Goal: Information Seeking & Learning: Learn about a topic

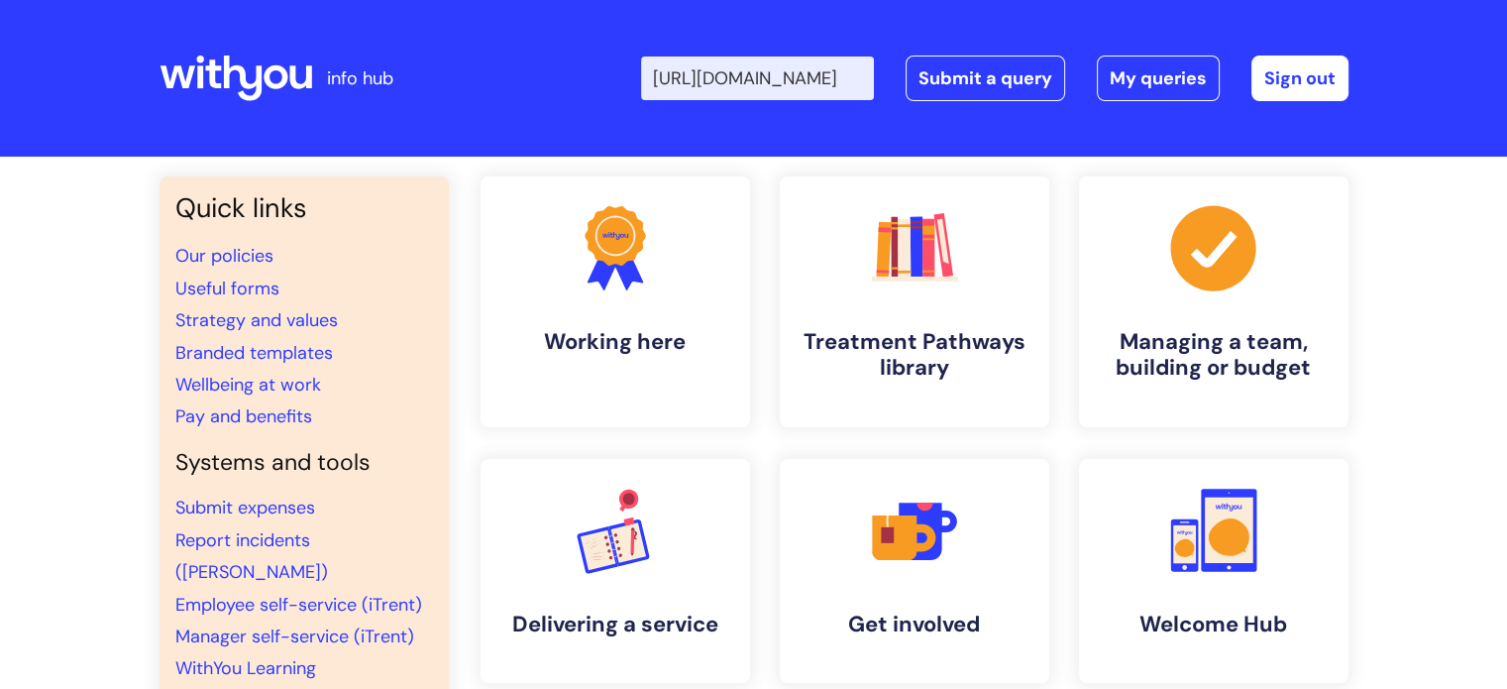
click at [777, 73] on input "[URL][DOMAIN_NAME]" at bounding box center [757, 78] width 233 height 44
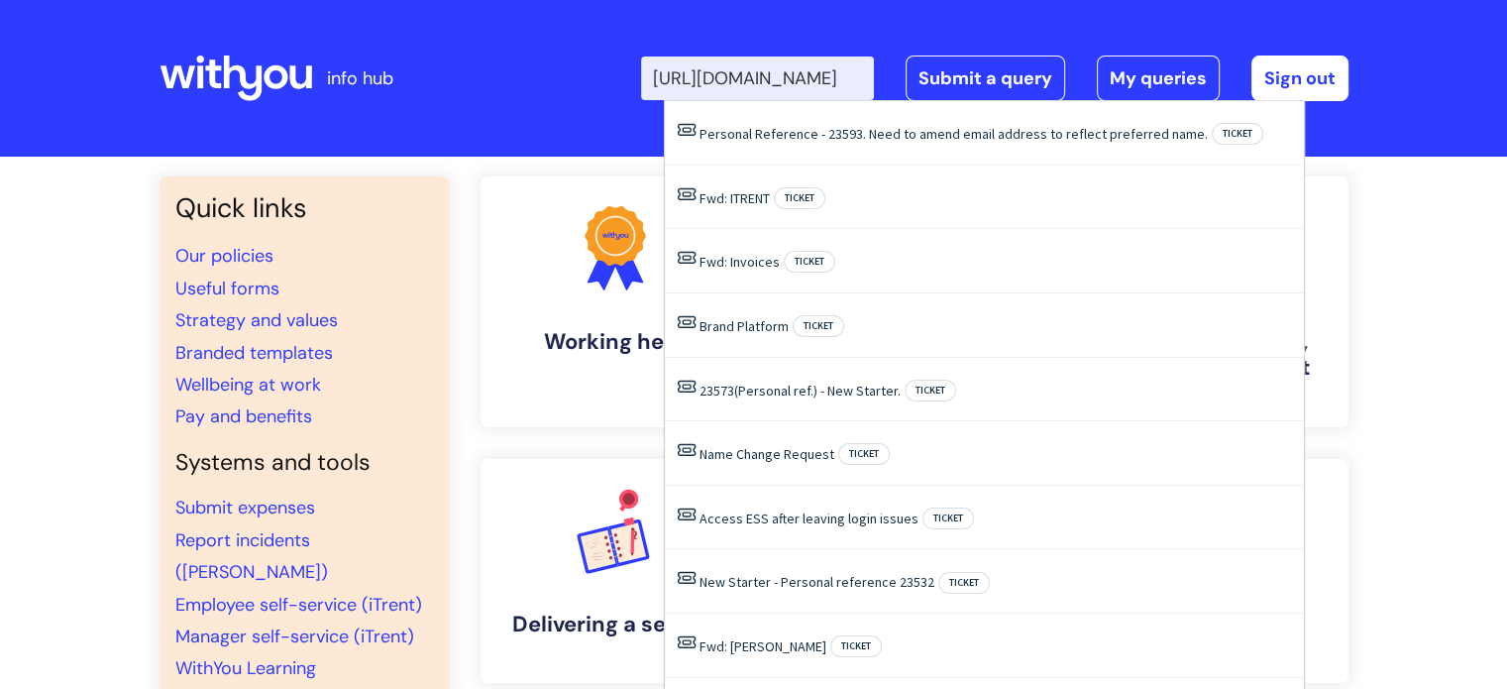
click at [777, 73] on input "[URL][DOMAIN_NAME]" at bounding box center [757, 78] width 233 height 44
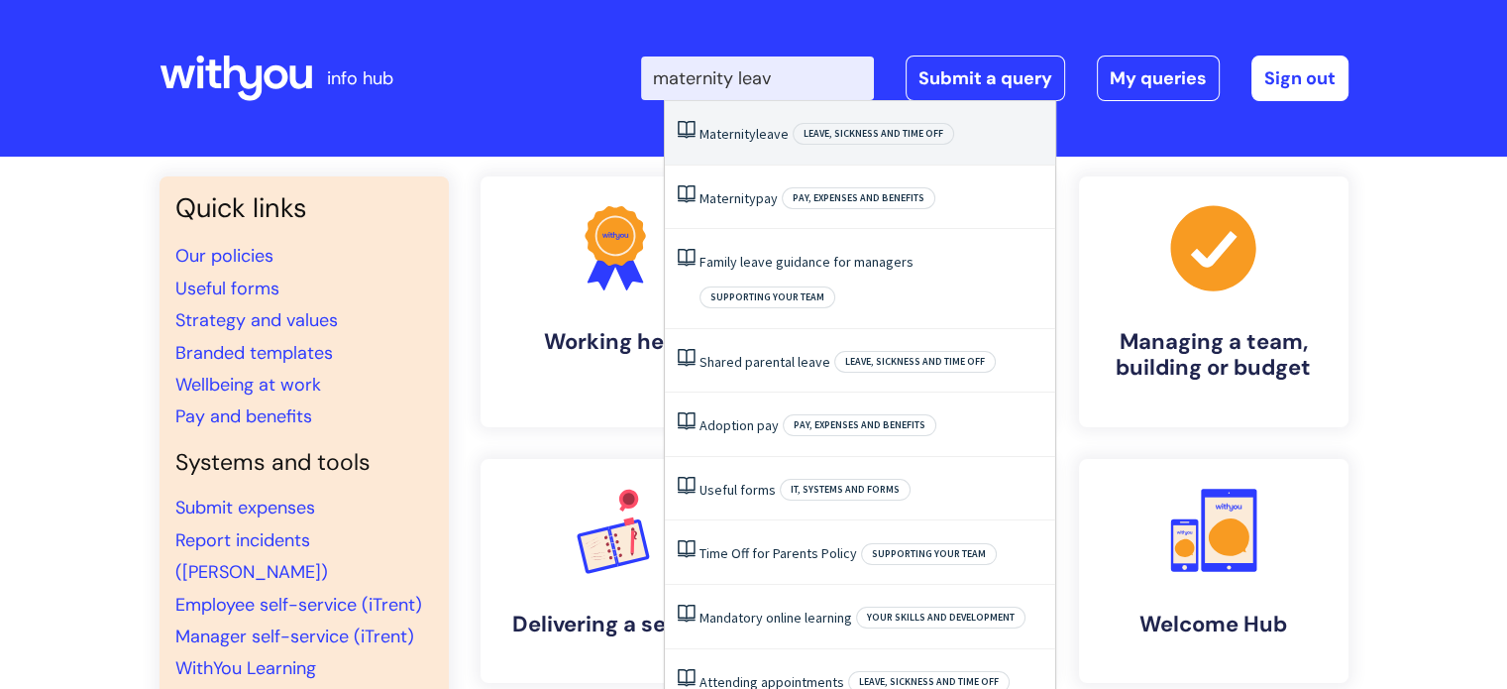
type input "maternity leave"
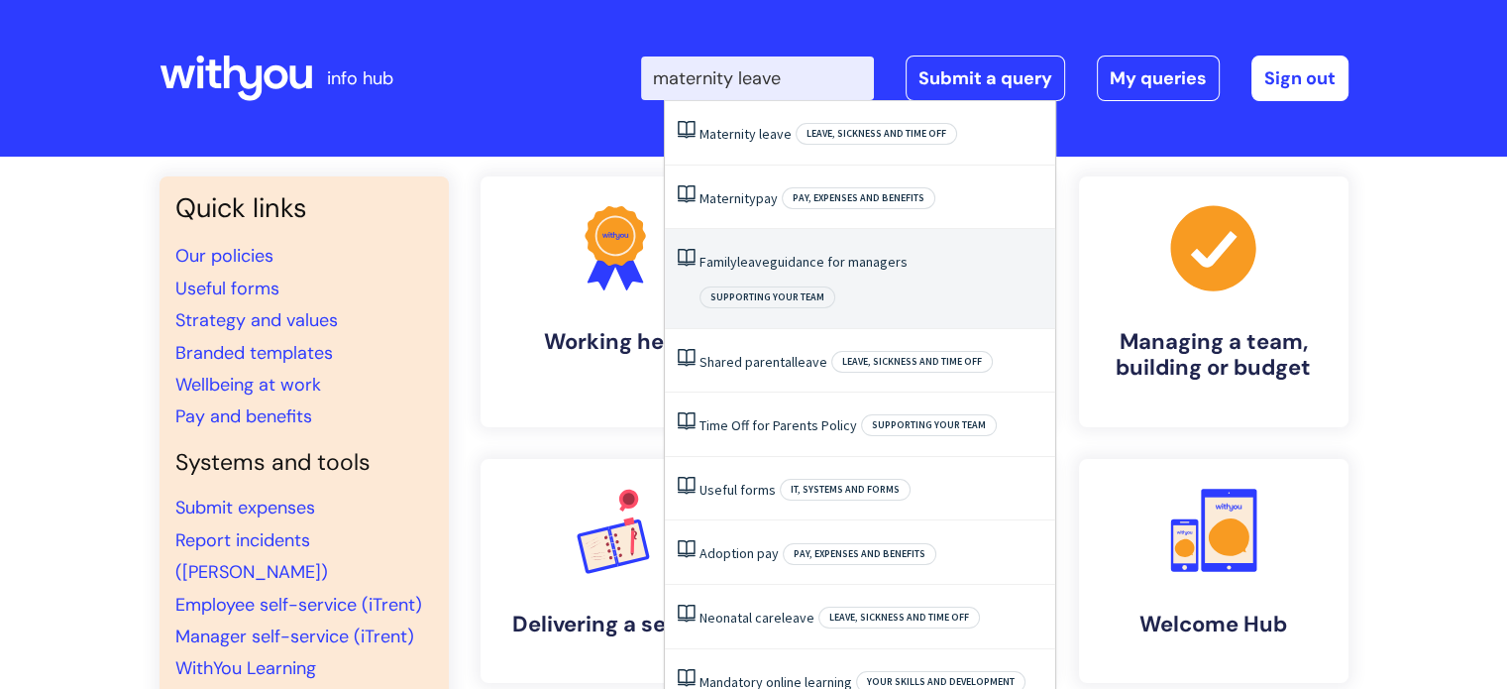
click at [747, 263] on span "leave" at bounding box center [753, 262] width 33 height 18
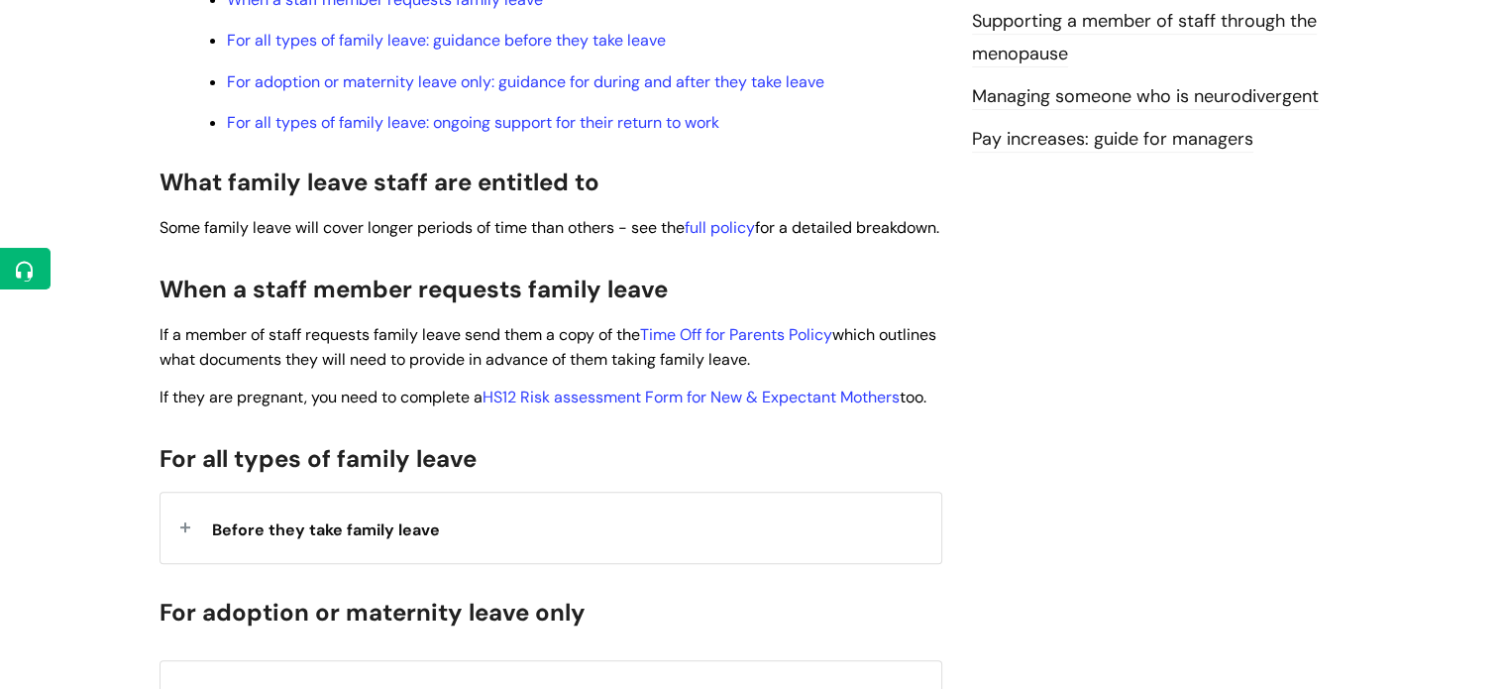
scroll to position [955, 0]
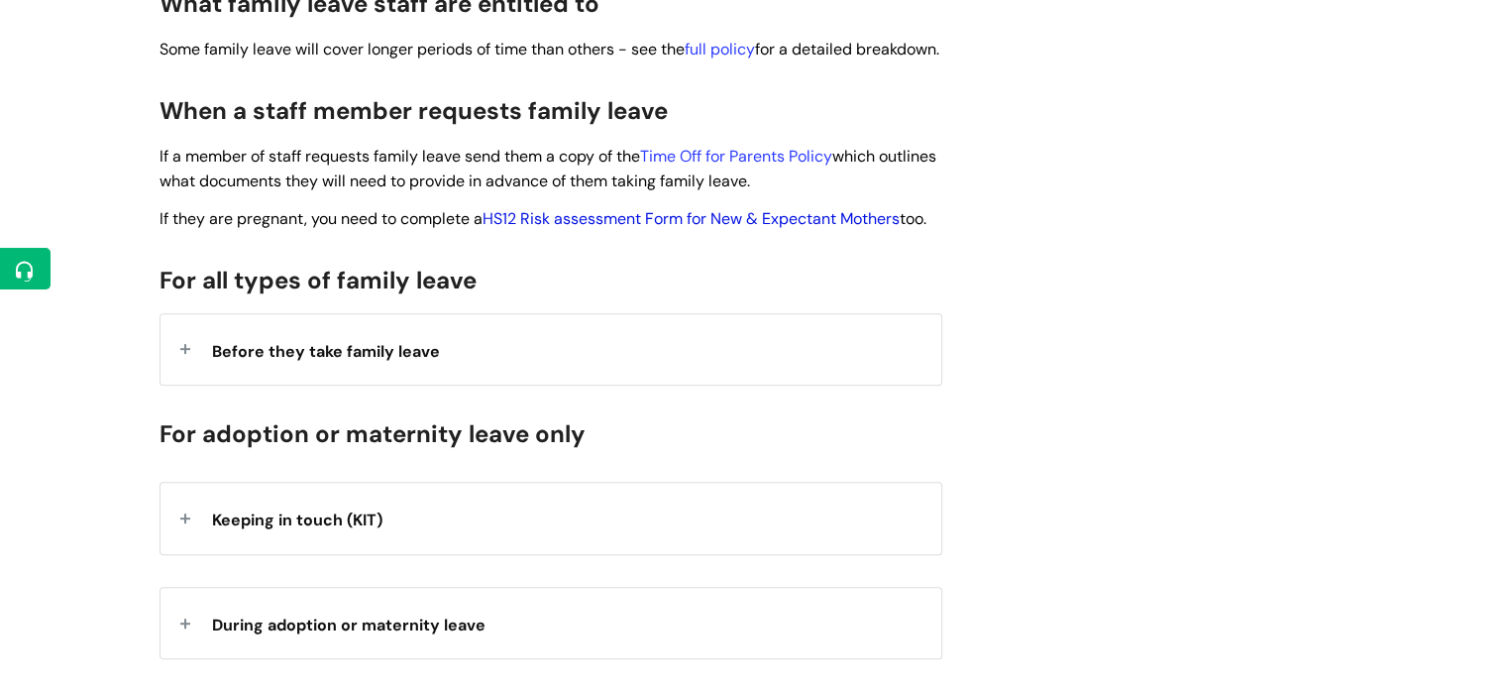
click at [753, 229] on link "HS12 Risk assessment Form for New & Expectant Mothers" at bounding box center [691, 218] width 417 height 21
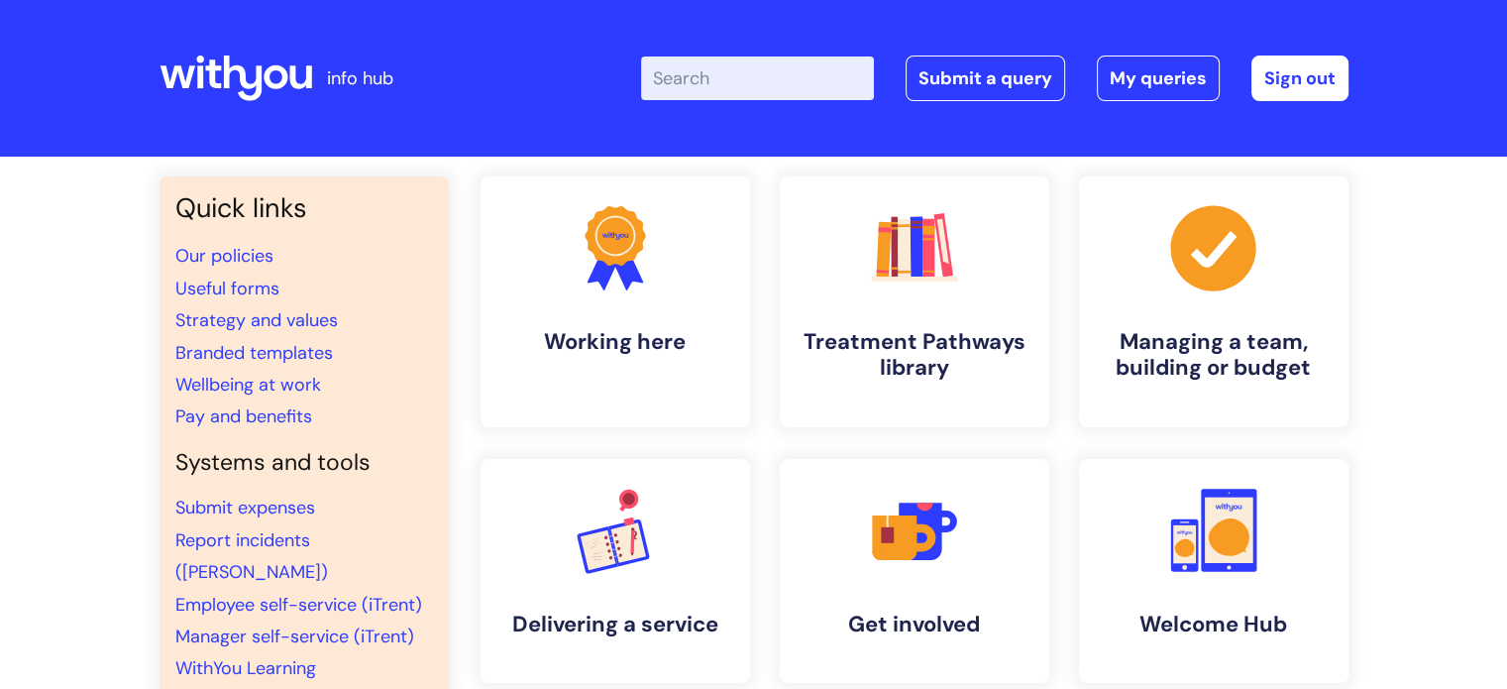
click at [746, 101] on div "Enter your search term here... Search Submit a query My queries Welcome Michell…" at bounding box center [902, 78] width 894 height 117
click at [760, 75] on input "Enter your search term here..." at bounding box center [757, 78] width 233 height 44
type input "maternity leave"
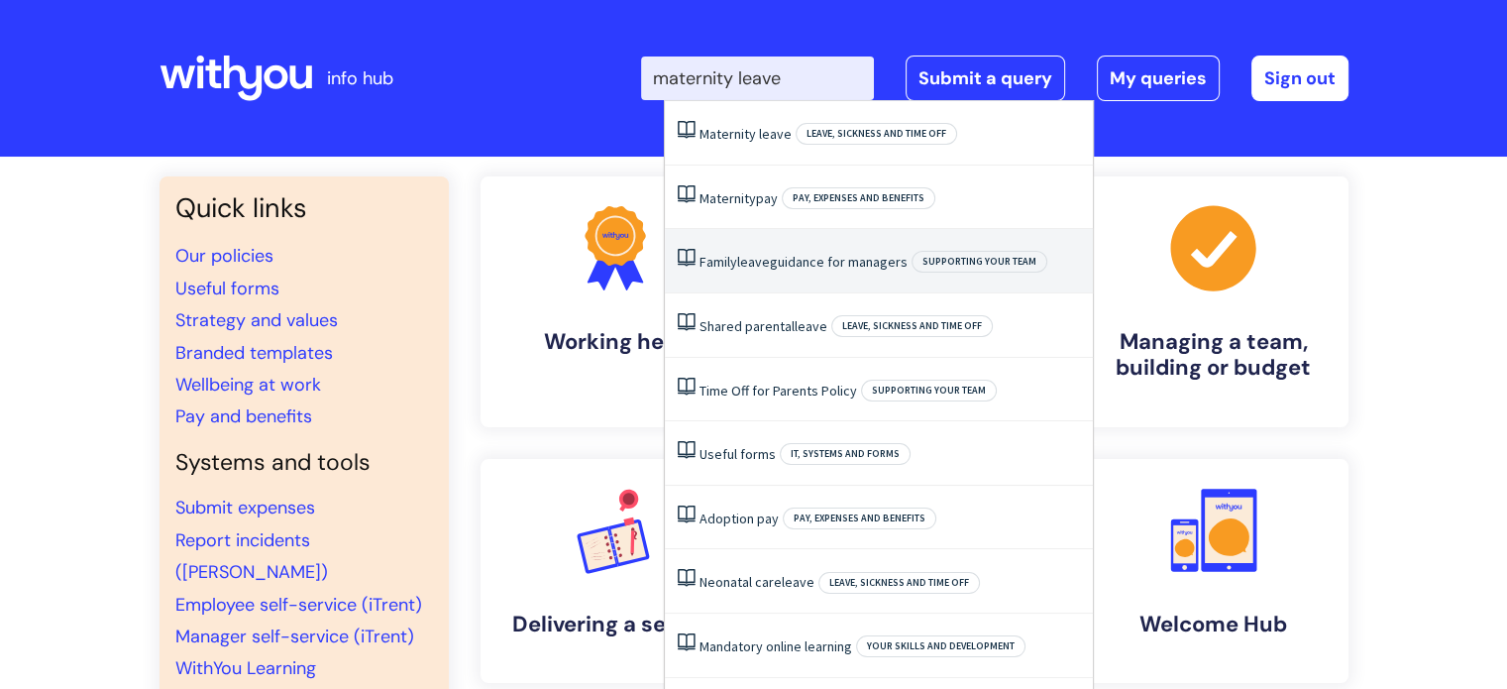
click at [737, 257] on link "Family leave guidance for managers" at bounding box center [804, 262] width 208 height 18
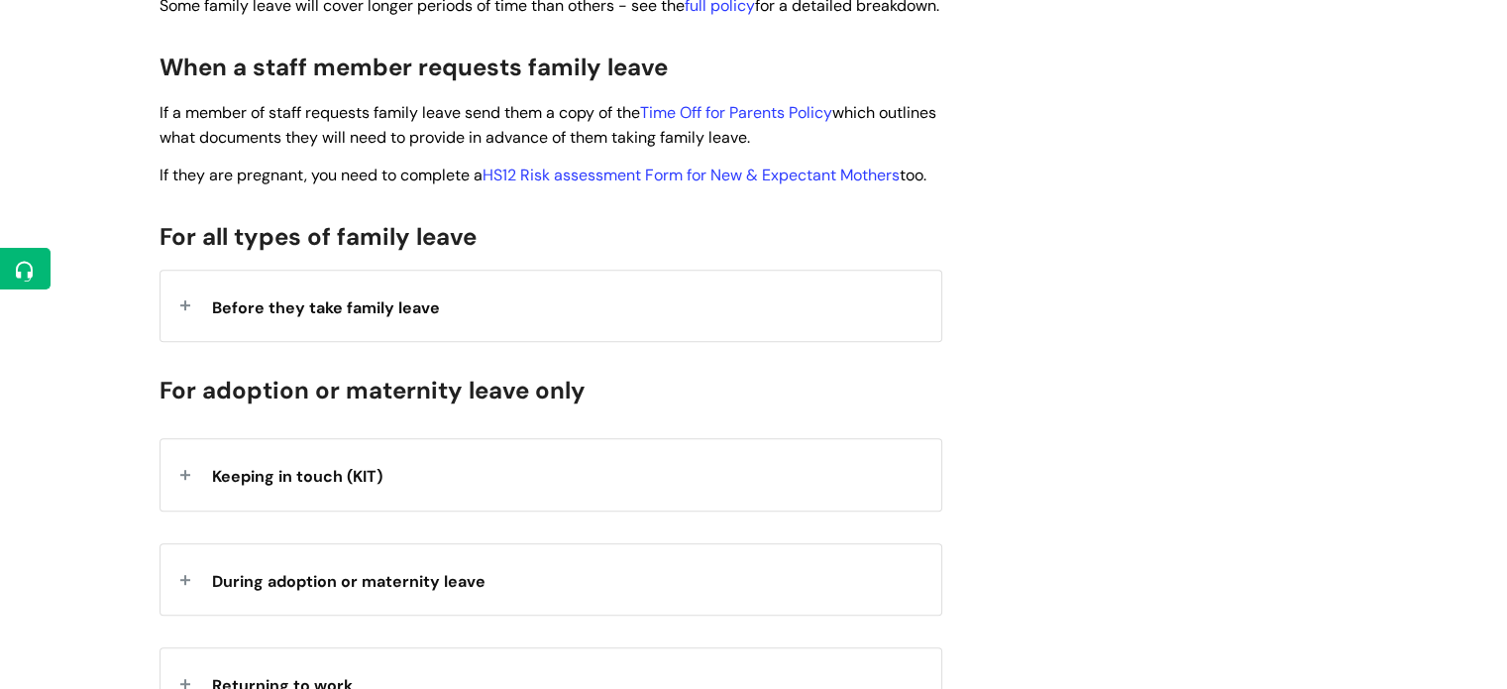
scroll to position [999, 0]
click at [177, 341] on div "Before they take family leave" at bounding box center [551, 305] width 781 height 70
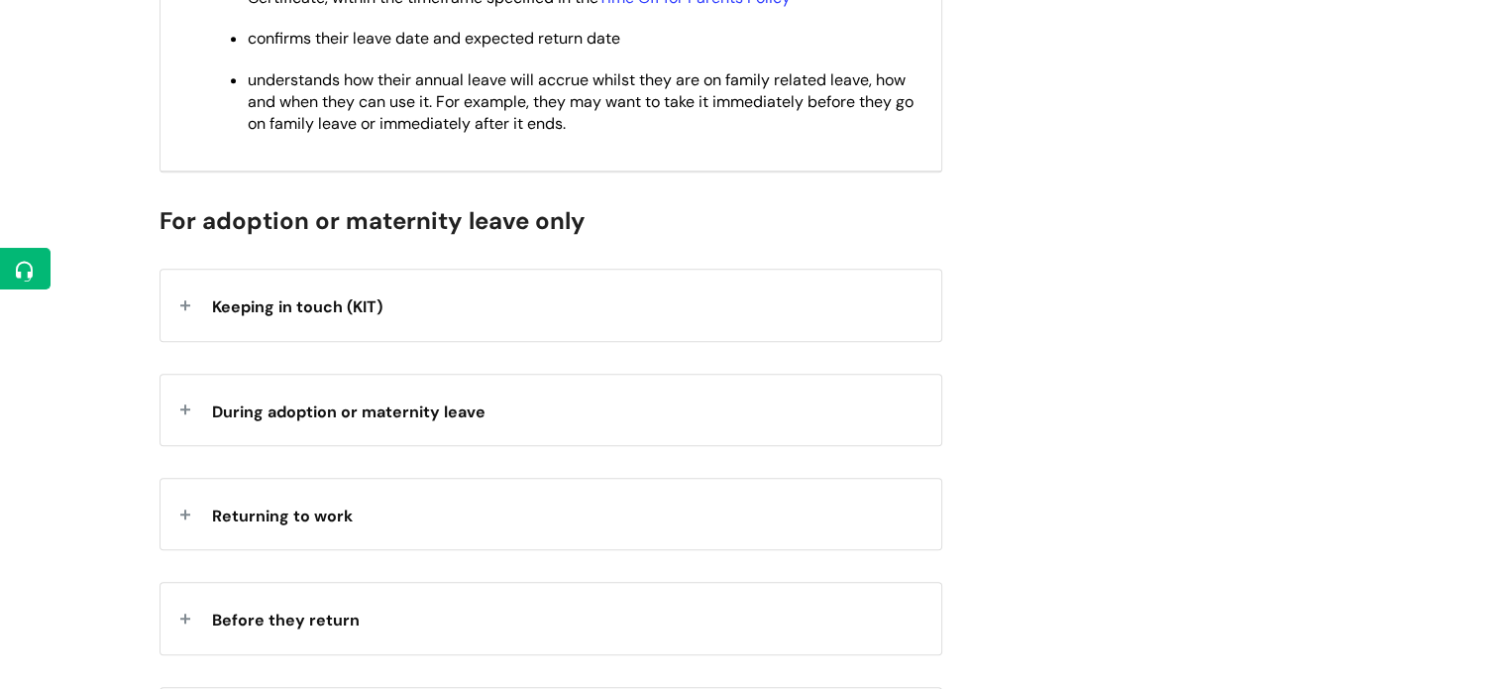
scroll to position [1477, 0]
click at [184, 341] on div "Keeping in touch (KIT)" at bounding box center [551, 305] width 781 height 70
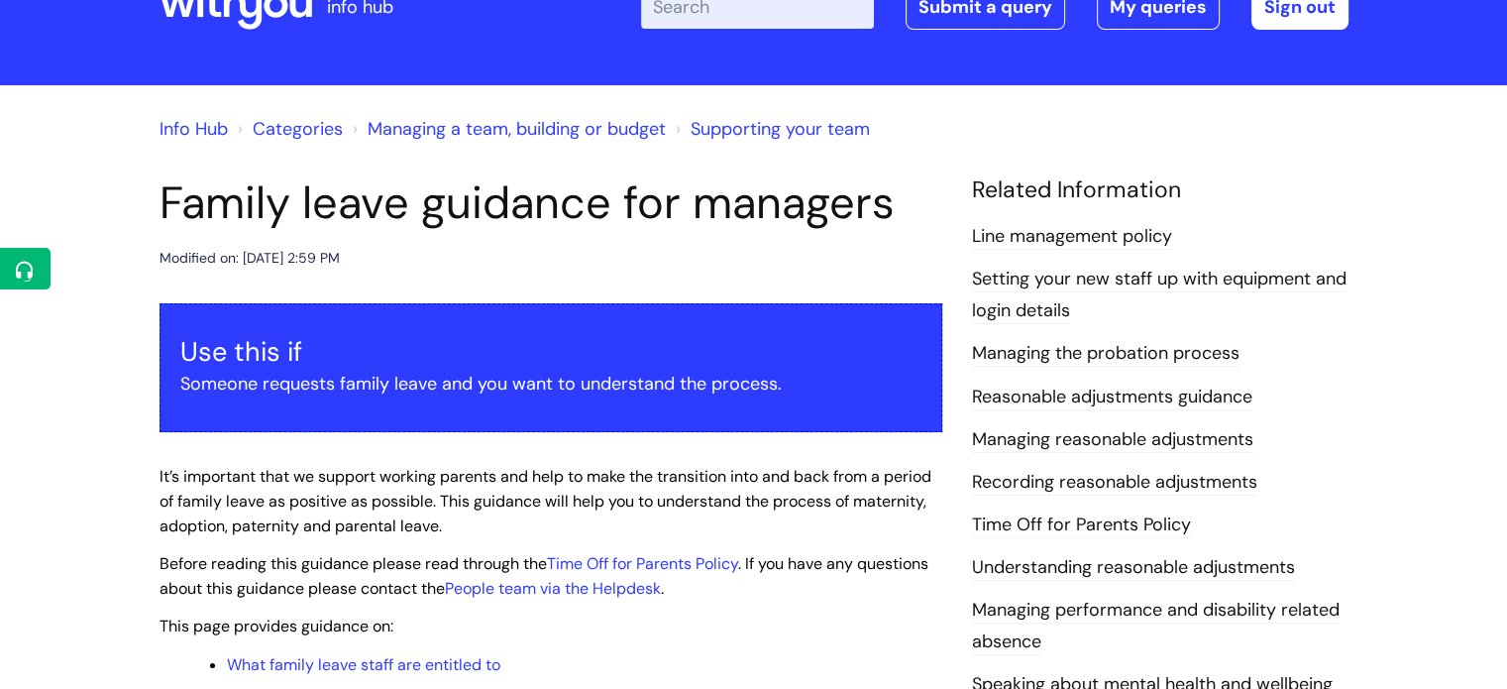
scroll to position [0, 0]
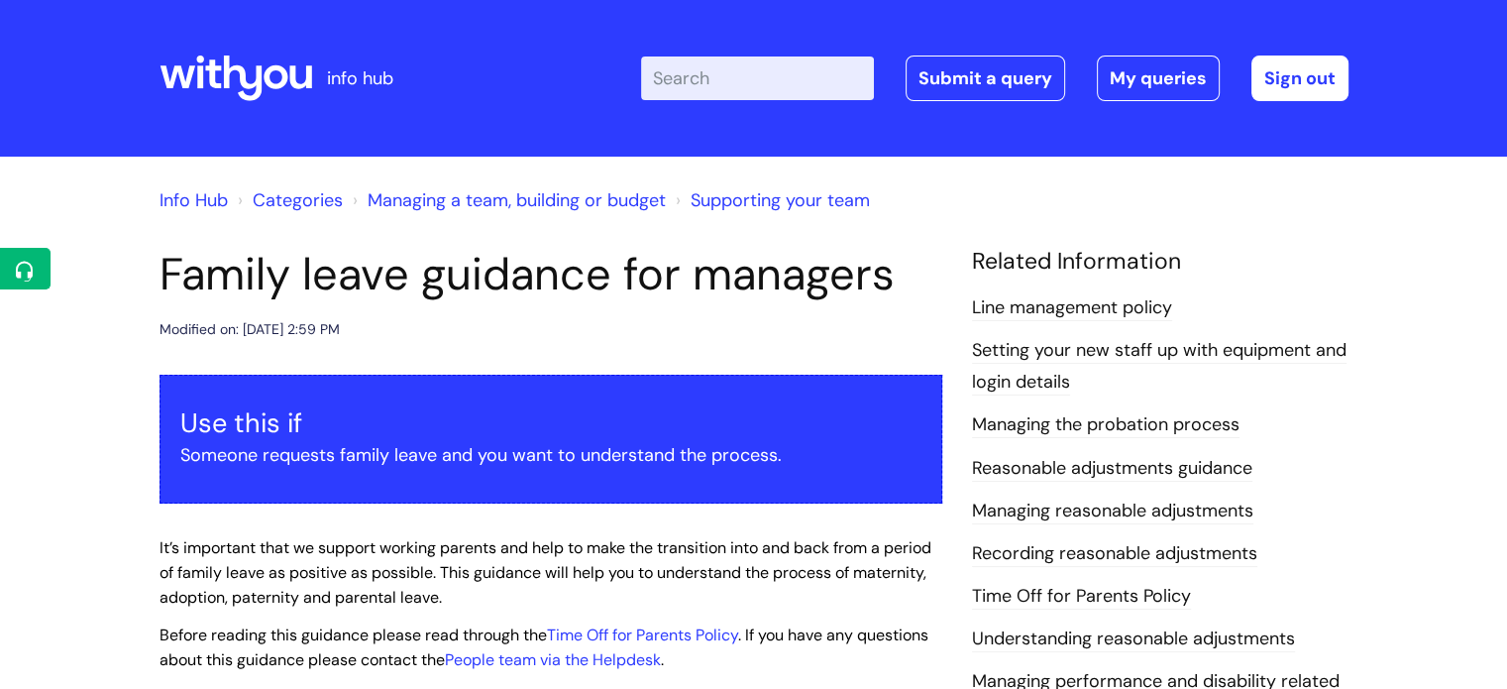
click at [774, 88] on input "Enter your search term here..." at bounding box center [757, 78] width 233 height 44
type input "maternity leave"
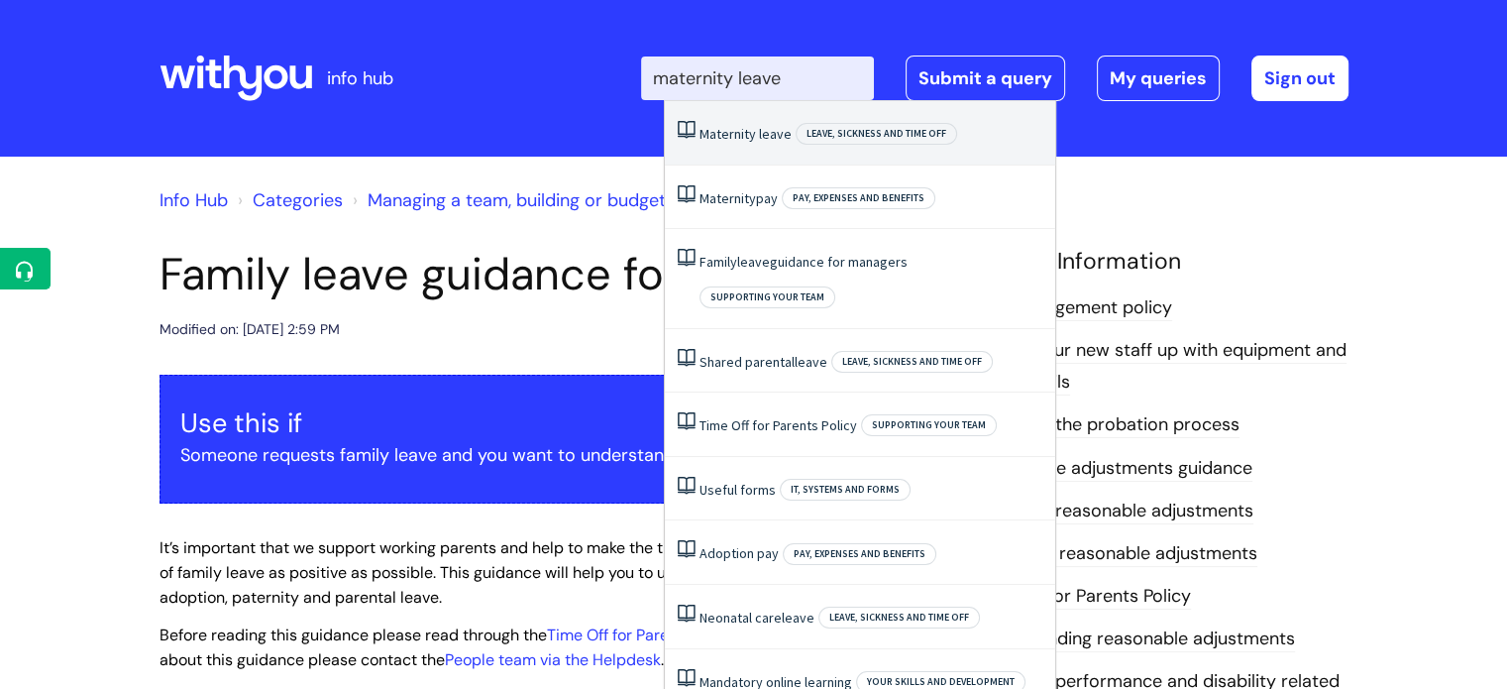
click at [754, 134] on link "Maternity leave" at bounding box center [746, 134] width 92 height 18
